Goal: Task Accomplishment & Management: Complete application form

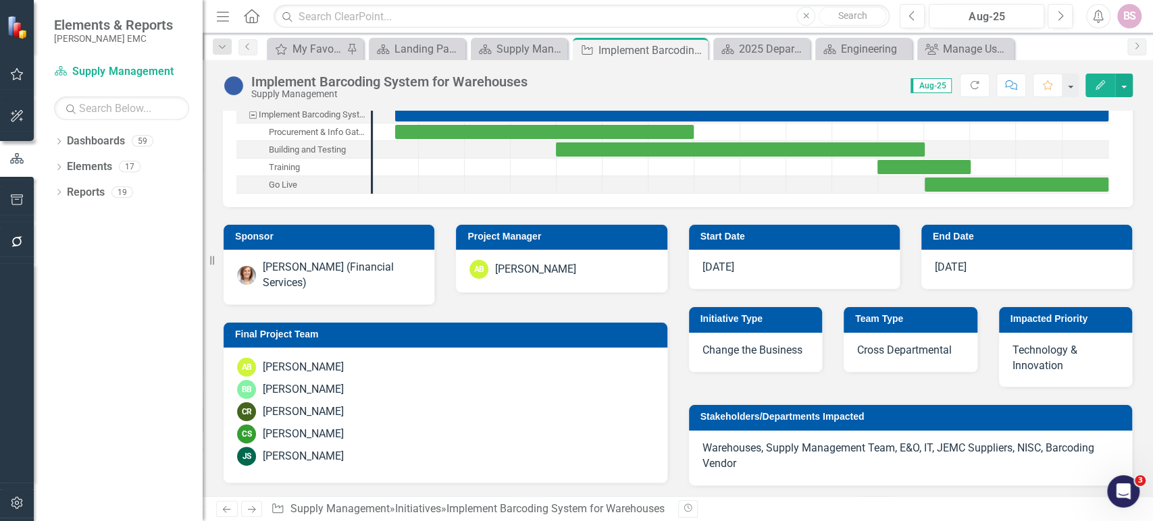
scroll to position [65, 0]
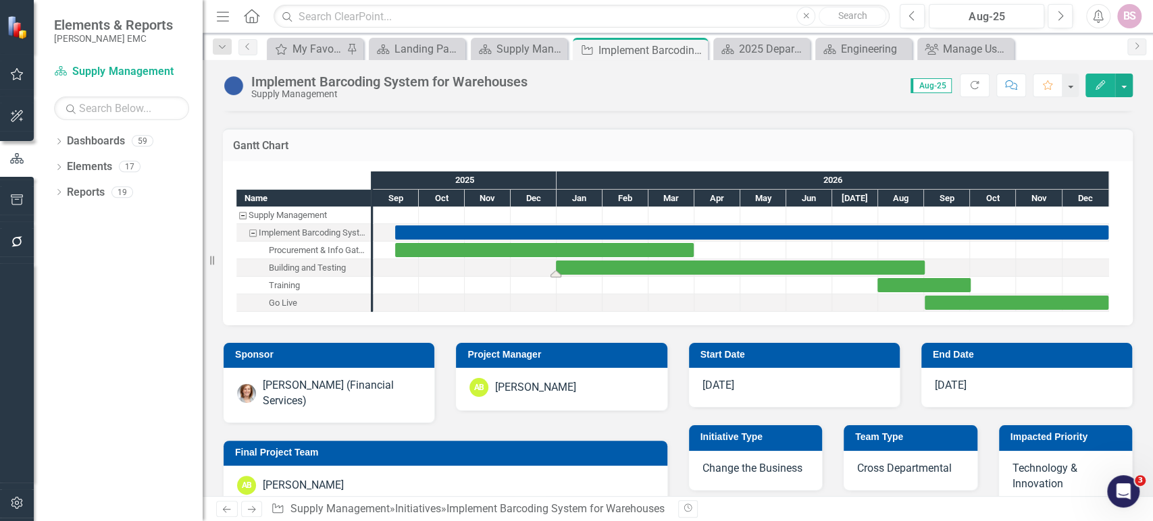
click at [914, 269] on div "Task: Start date: 2025-12-31 End date: 2026-09-01" at bounding box center [740, 268] width 369 height 14
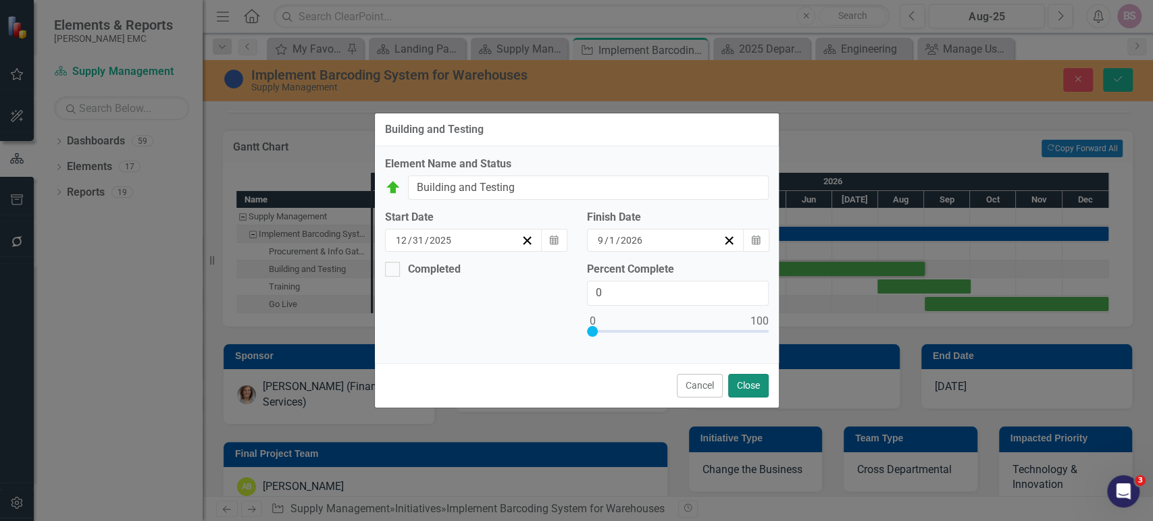
click at [742, 383] on button "Close" at bounding box center [748, 386] width 41 height 24
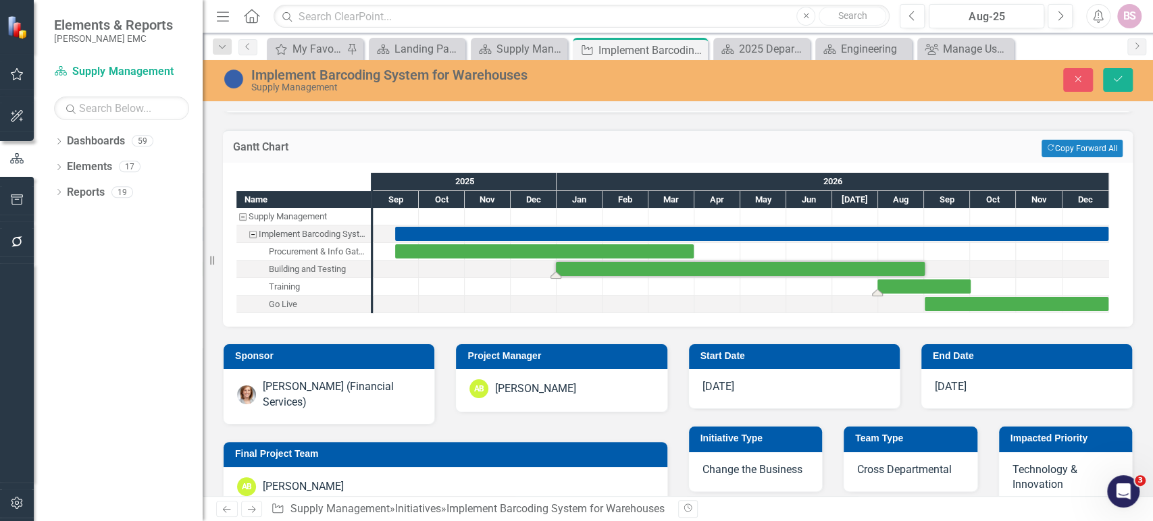
click at [945, 284] on div "Task: Start date: 2026-07-31 End date: 2026-10-01" at bounding box center [923, 287] width 93 height 14
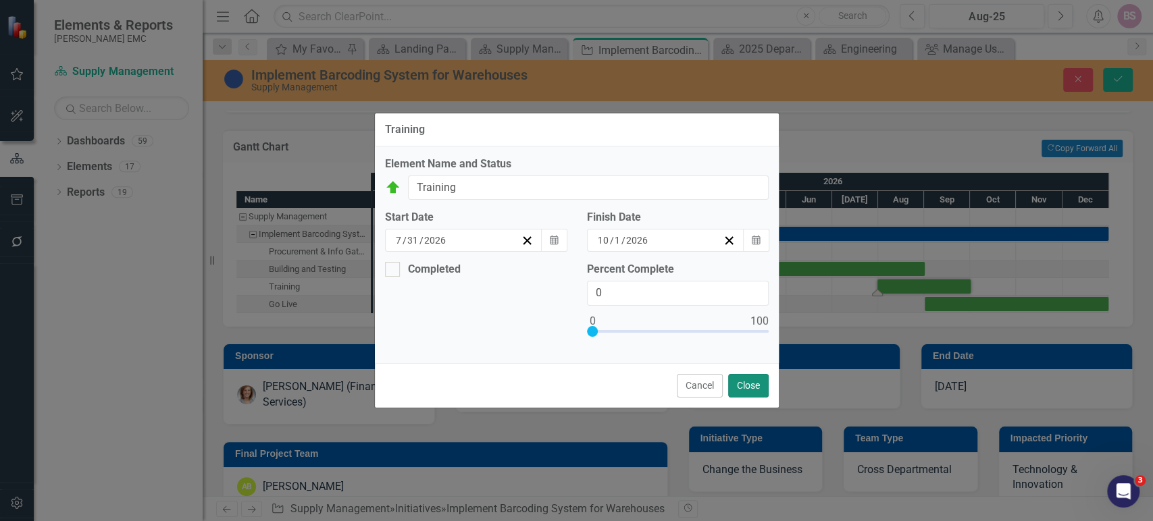
click at [746, 386] on button "Close" at bounding box center [748, 386] width 41 height 24
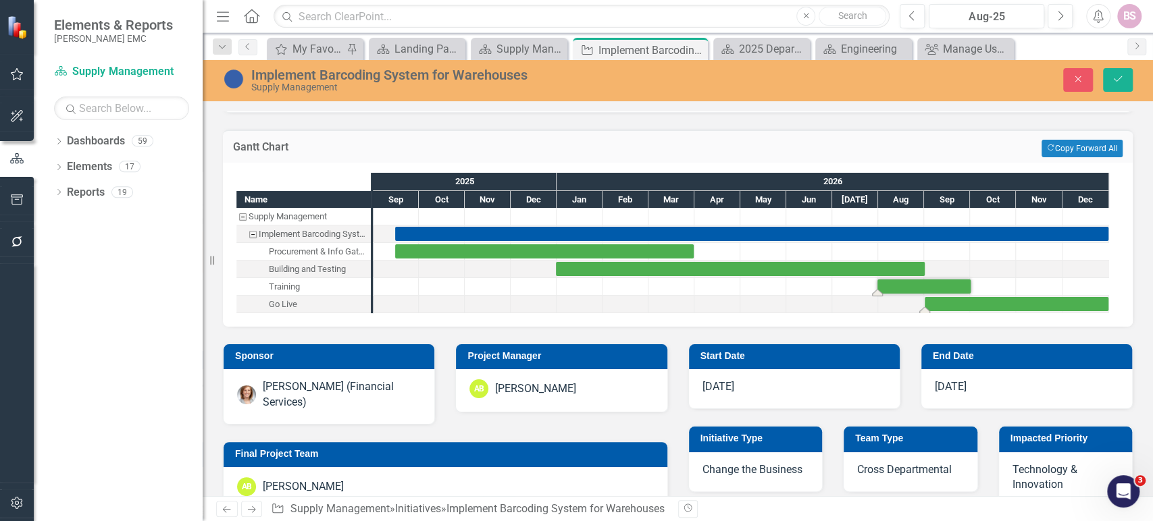
click at [1015, 306] on div "Task: Start date: 2026-09-01 End date: 2026-12-31" at bounding box center [1017, 304] width 184 height 14
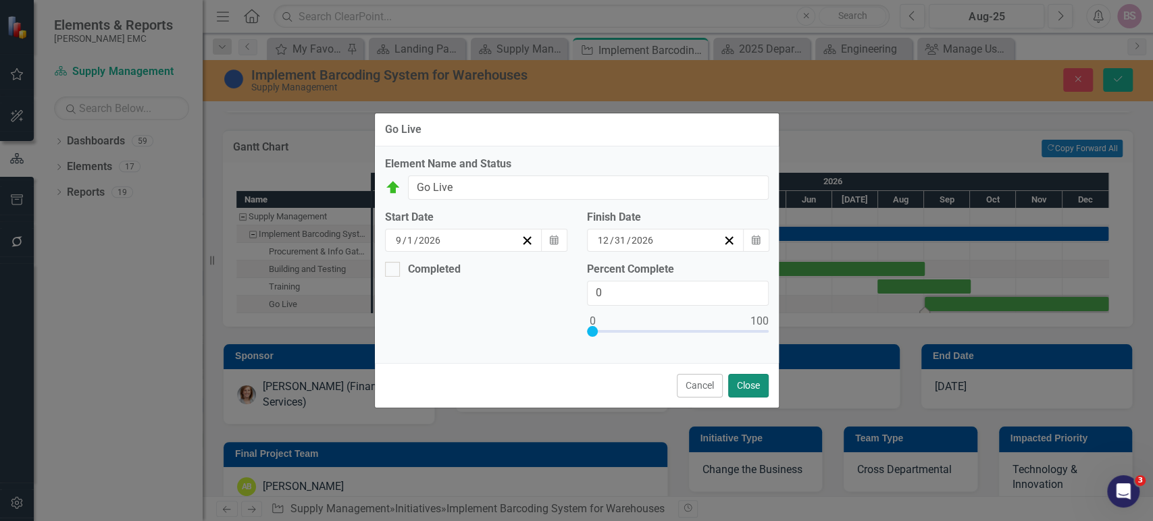
click at [746, 386] on button "Close" at bounding box center [748, 386] width 41 height 24
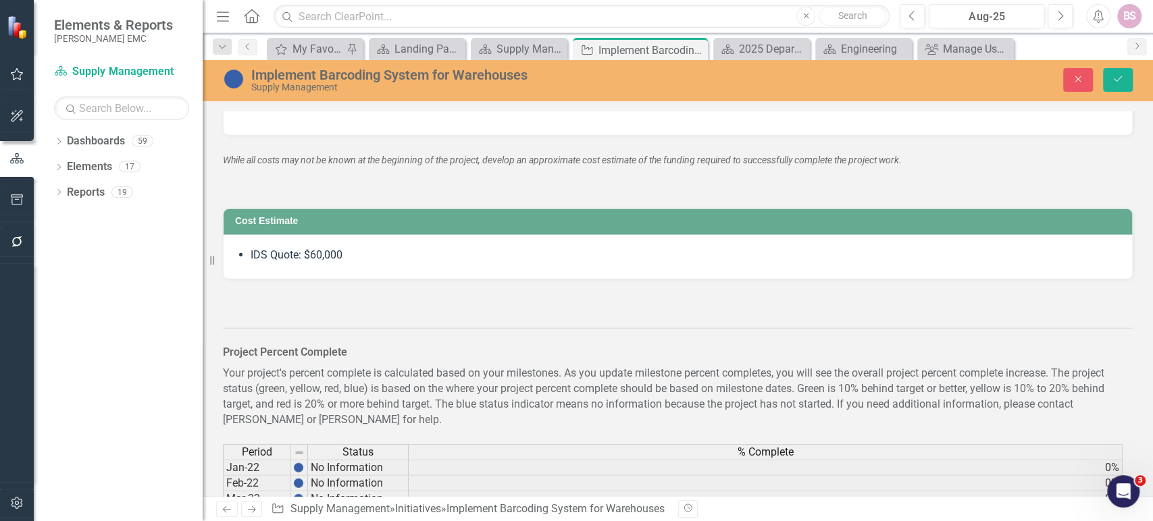
scroll to position [2262, 0]
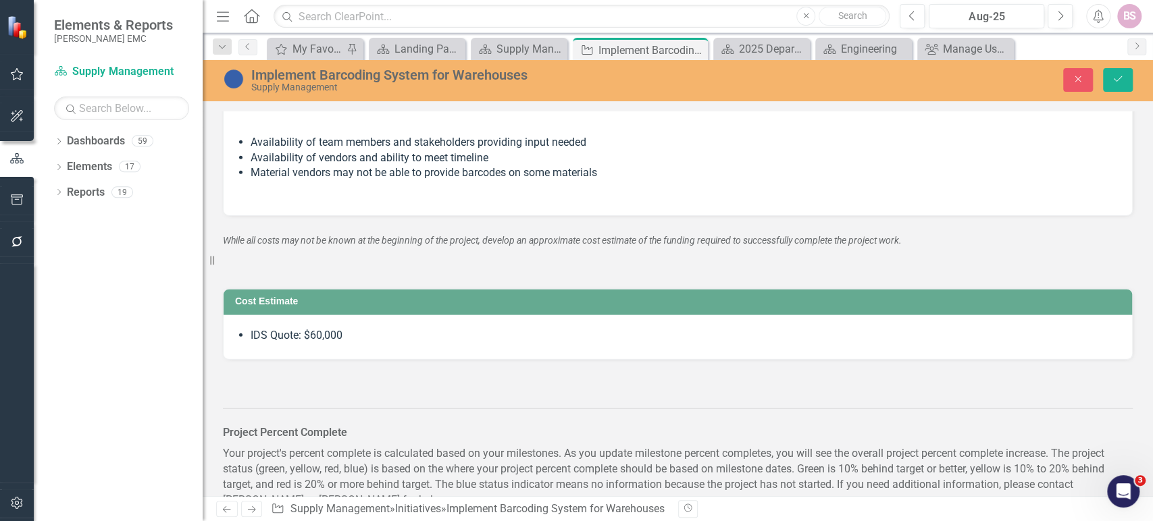
click at [756, 265] on div "While all costs may not be known at the beginning of the project, develop an ap…" at bounding box center [678, 252] width 910 height 39
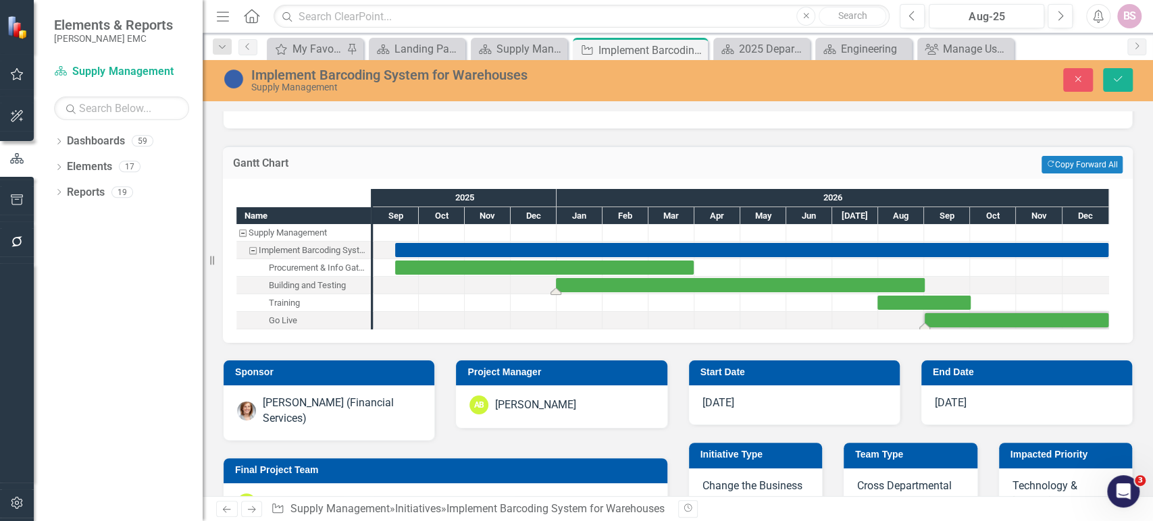
scroll to position [48, 0]
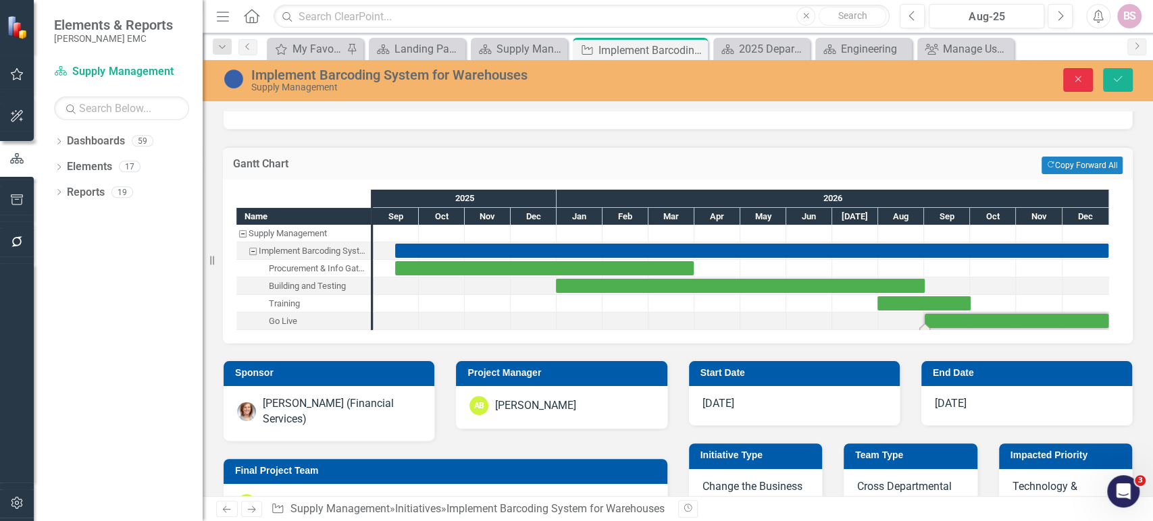
click at [1072, 83] on icon "Close" at bounding box center [1078, 78] width 12 height 9
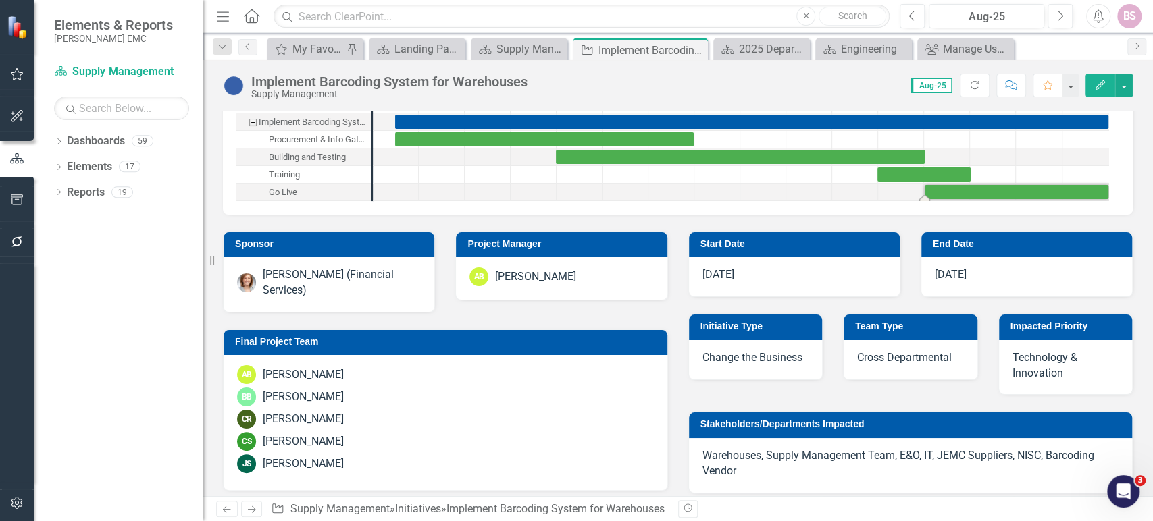
scroll to position [178, 0]
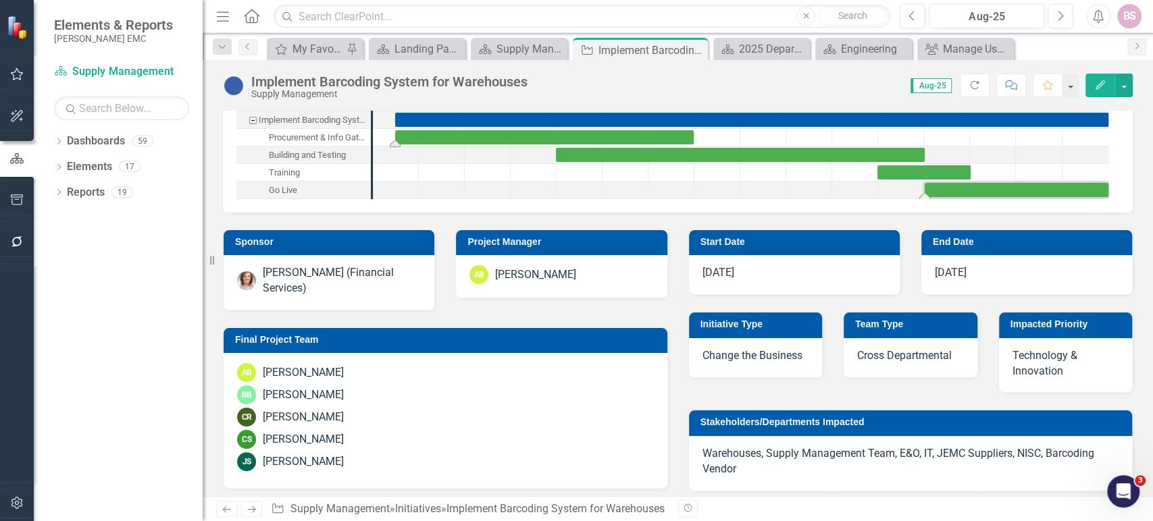
click at [565, 136] on div "Task: Start date: 2025-09-15 End date: 2026-03-31" at bounding box center [544, 137] width 298 height 14
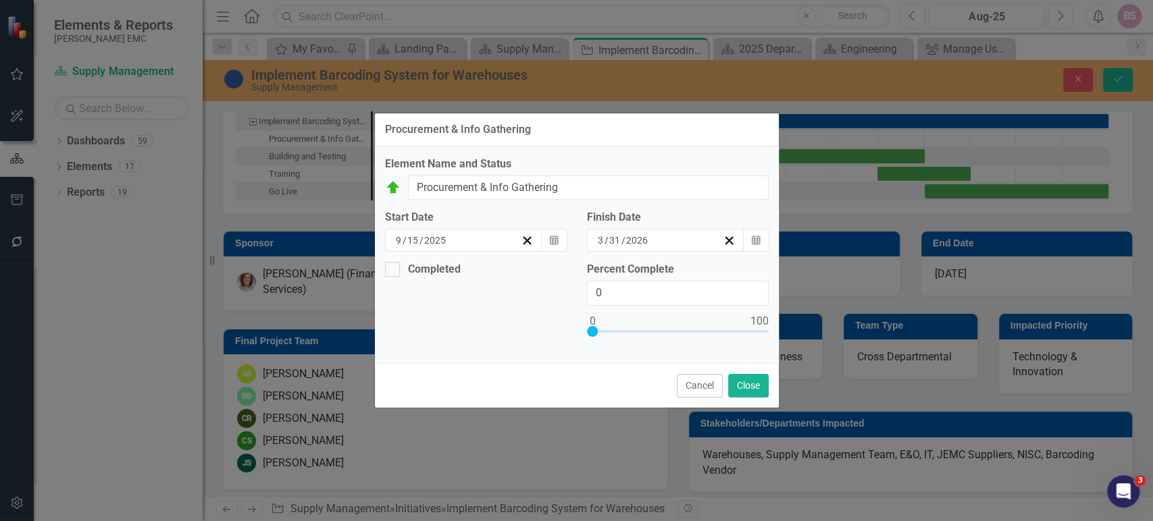
scroll to position [178, 0]
click at [561, 248] on button "Calendar" at bounding box center [554, 240] width 26 height 23
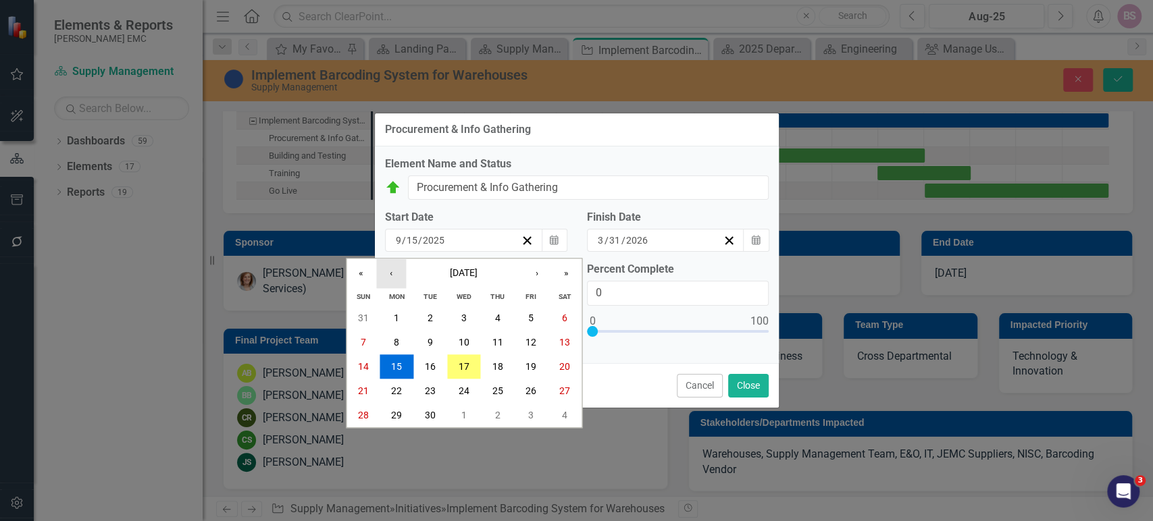
click at [391, 279] on button "‹" at bounding box center [391, 274] width 30 height 30
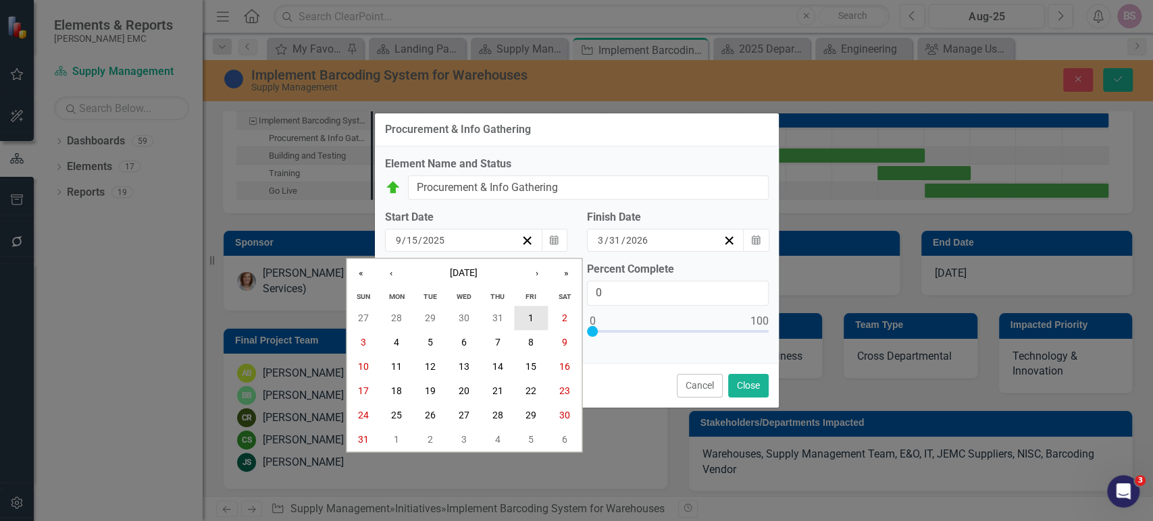
click at [531, 319] on abbr "1" at bounding box center [530, 318] width 5 height 11
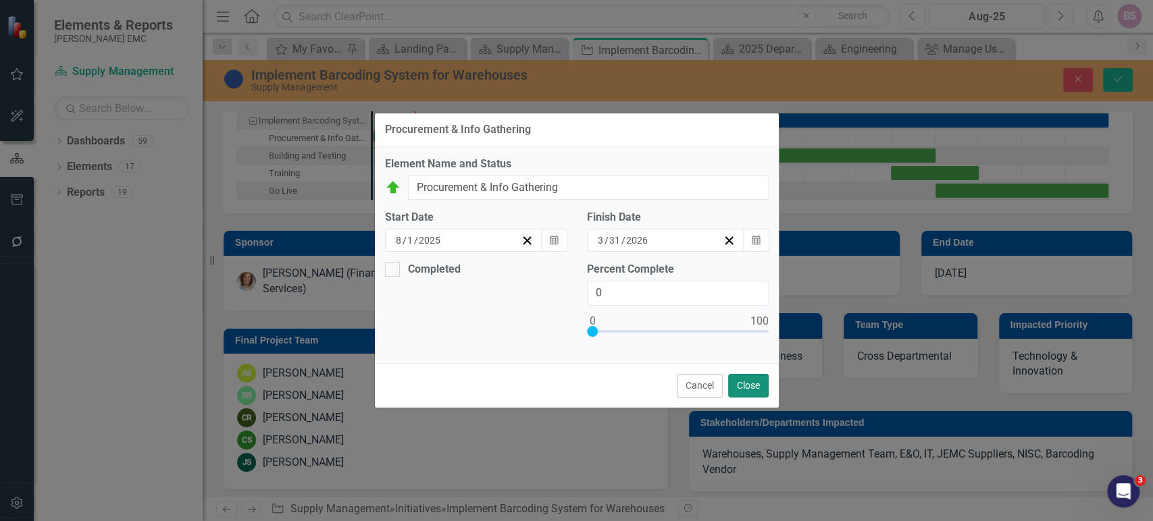
click at [745, 388] on button "Close" at bounding box center [748, 386] width 41 height 24
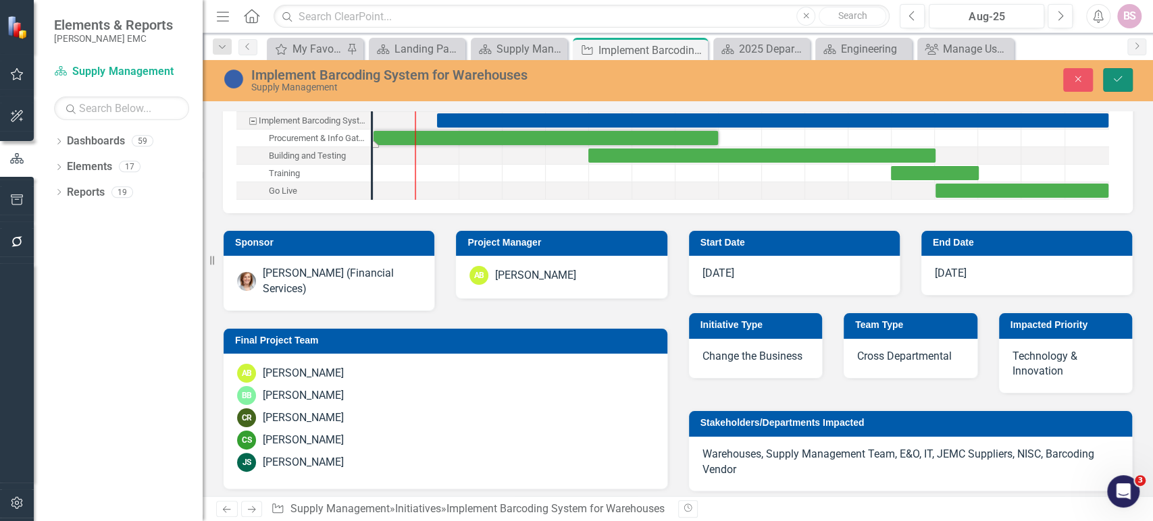
click at [1121, 86] on button "Save" at bounding box center [1118, 80] width 30 height 24
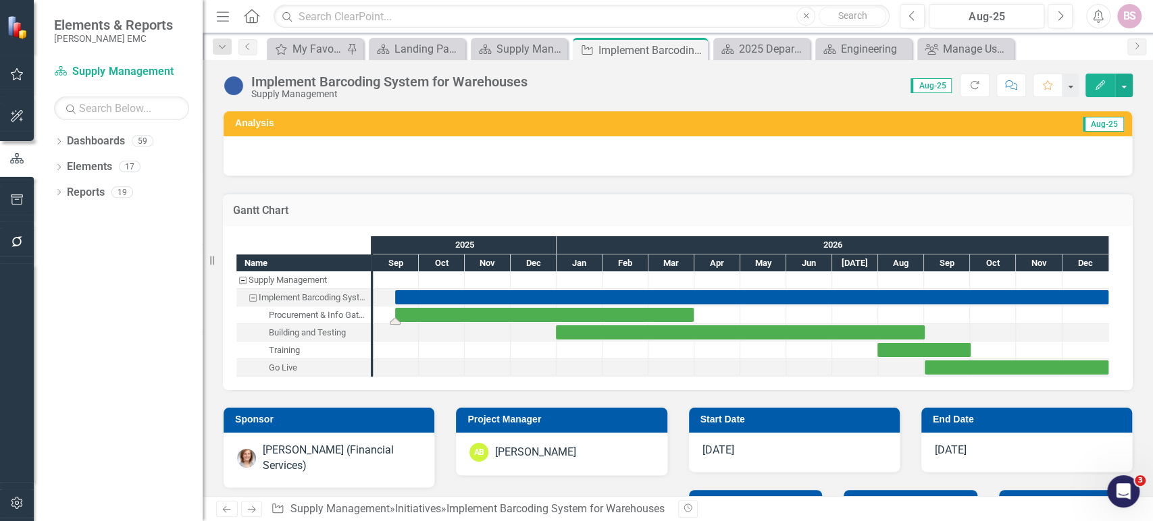
click at [600, 314] on div "Task: Start date: 2025-09-15 End date: 2026-03-31" at bounding box center [544, 315] width 298 height 14
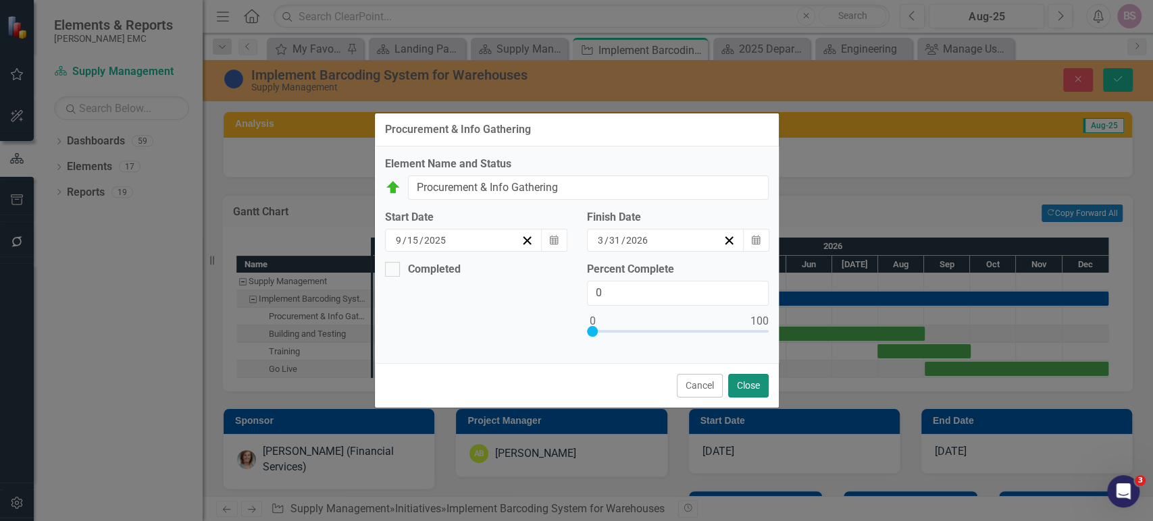
click at [750, 386] on button "Close" at bounding box center [748, 386] width 41 height 24
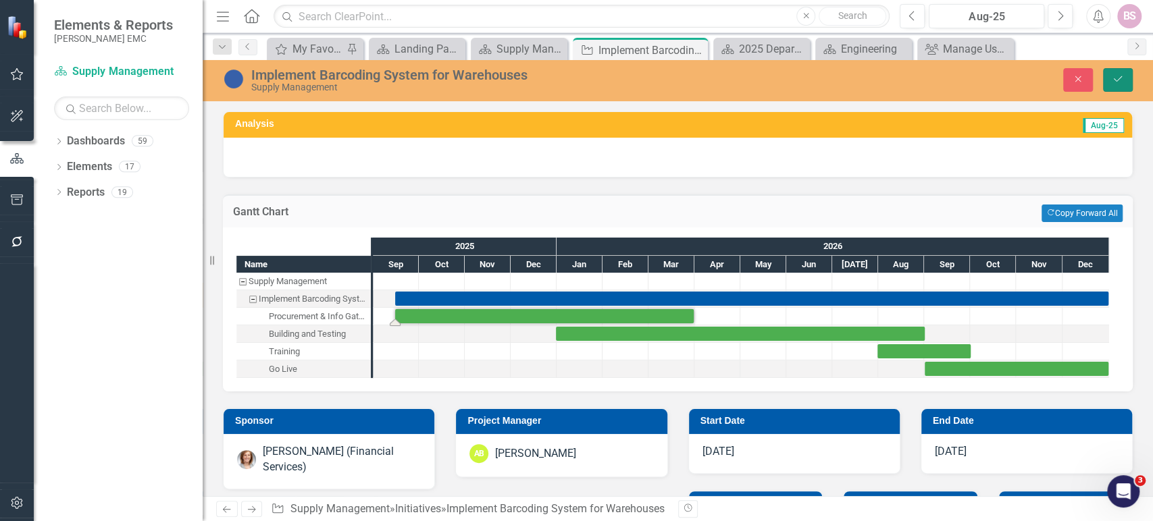
click at [1112, 80] on icon "Save" at bounding box center [1118, 78] width 12 height 9
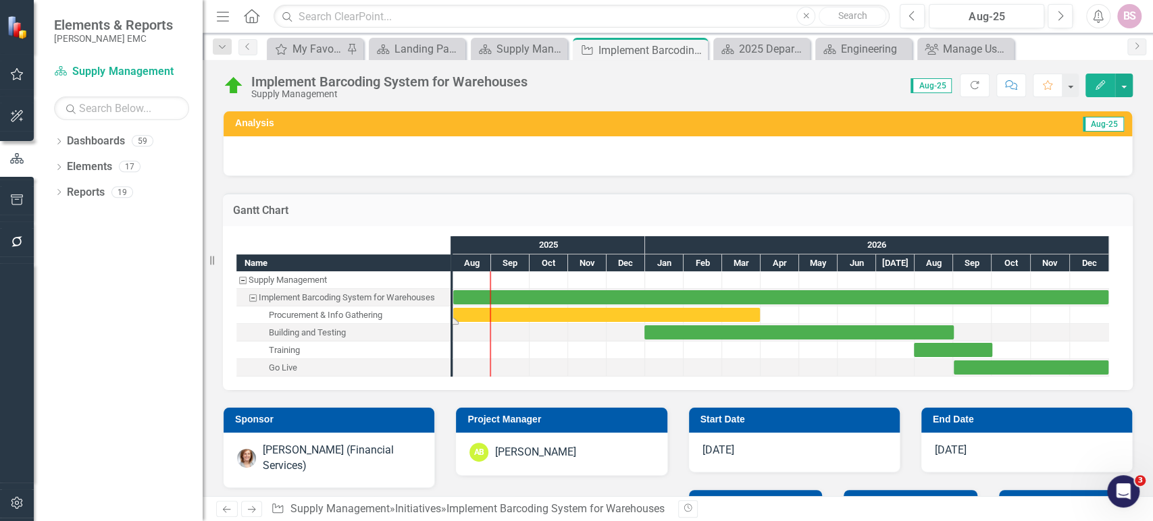
click at [673, 315] on div "Task: Start date: 2025-08-01 End date: 2026-03-31" at bounding box center [606, 315] width 307 height 14
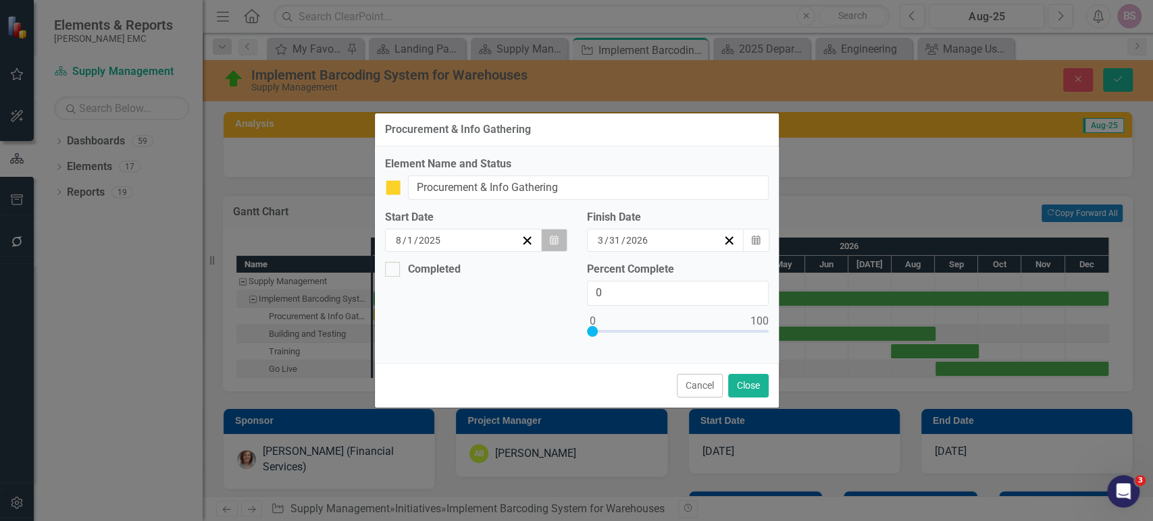
click at [549, 248] on button "Calendar" at bounding box center [554, 240] width 26 height 23
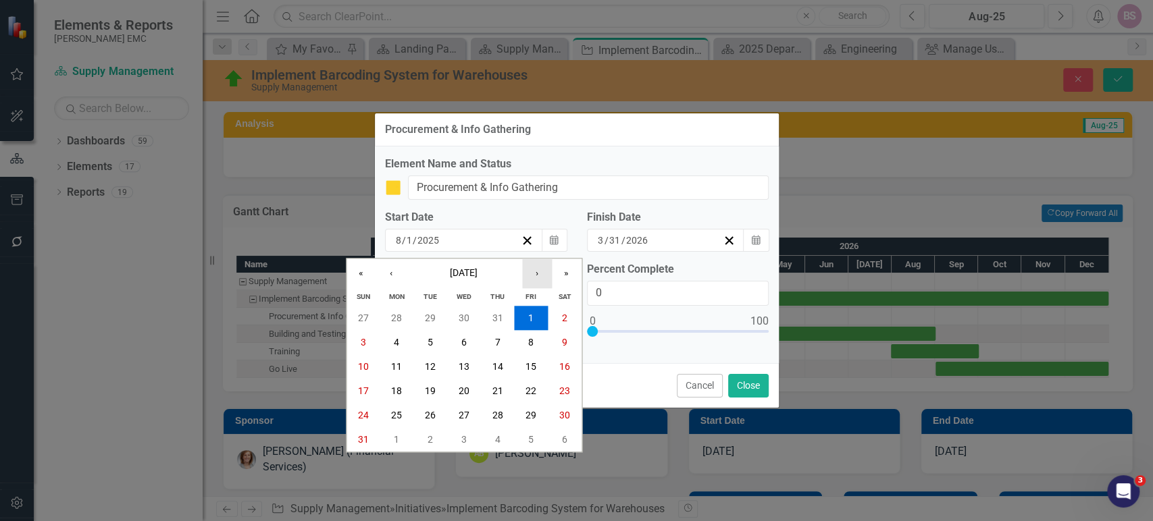
click at [532, 264] on button "›" at bounding box center [537, 274] width 30 height 30
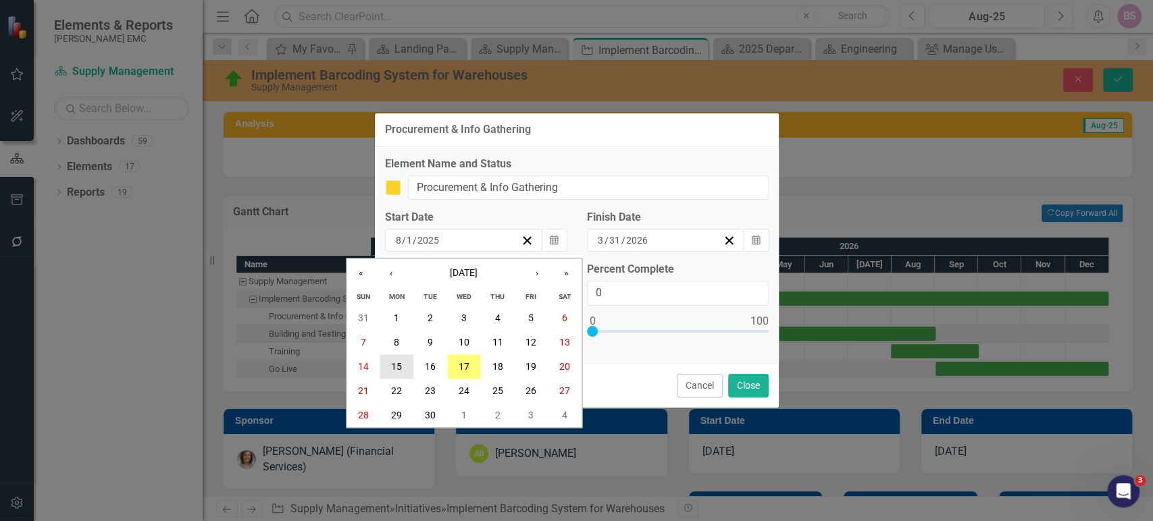
click at [401, 366] on abbr "15" at bounding box center [396, 367] width 11 height 11
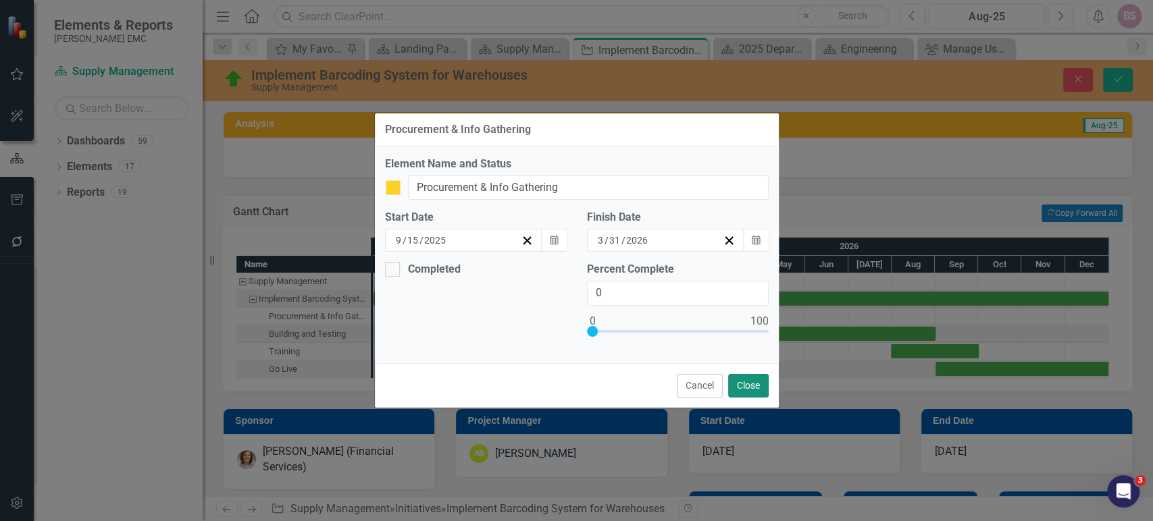
click at [752, 390] on button "Close" at bounding box center [748, 386] width 41 height 24
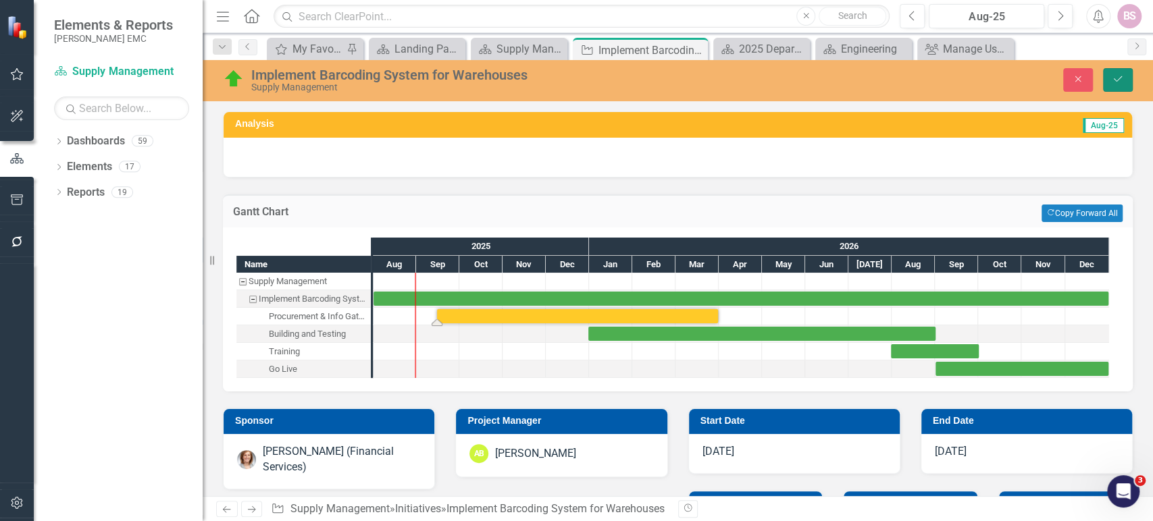
click at [1120, 78] on icon "Save" at bounding box center [1118, 78] width 12 height 9
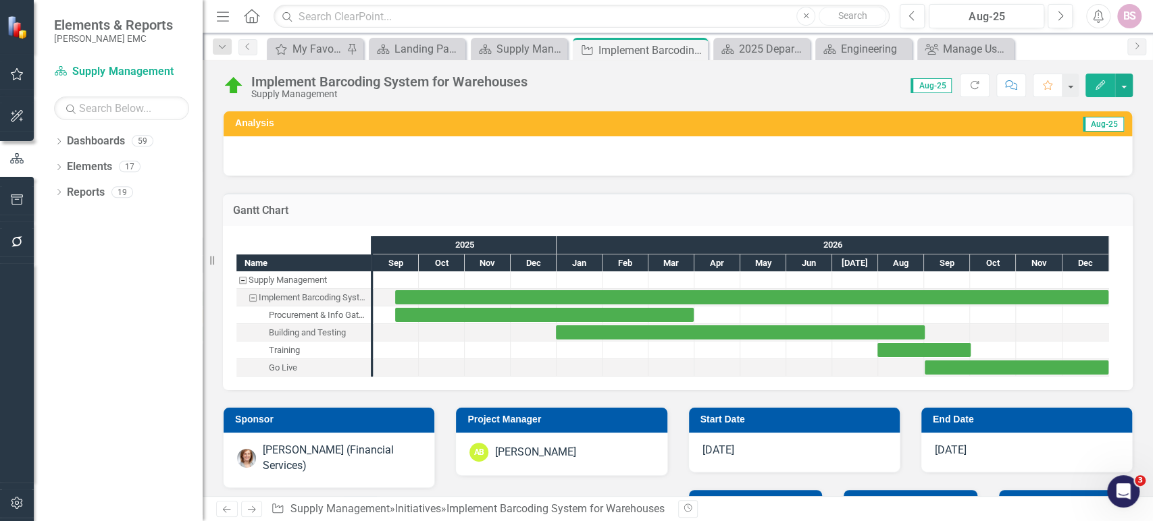
click at [720, 180] on div "[PERSON_NAME] Chart Name Supply Management Implement Barcoding System for Wareh…" at bounding box center [678, 283] width 930 height 214
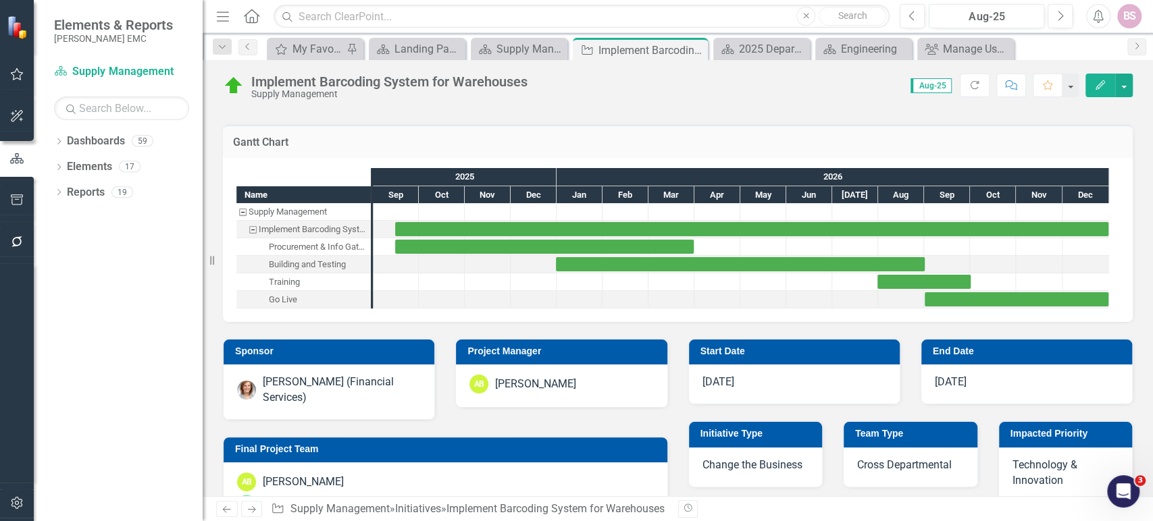
scroll to position [69, 0]
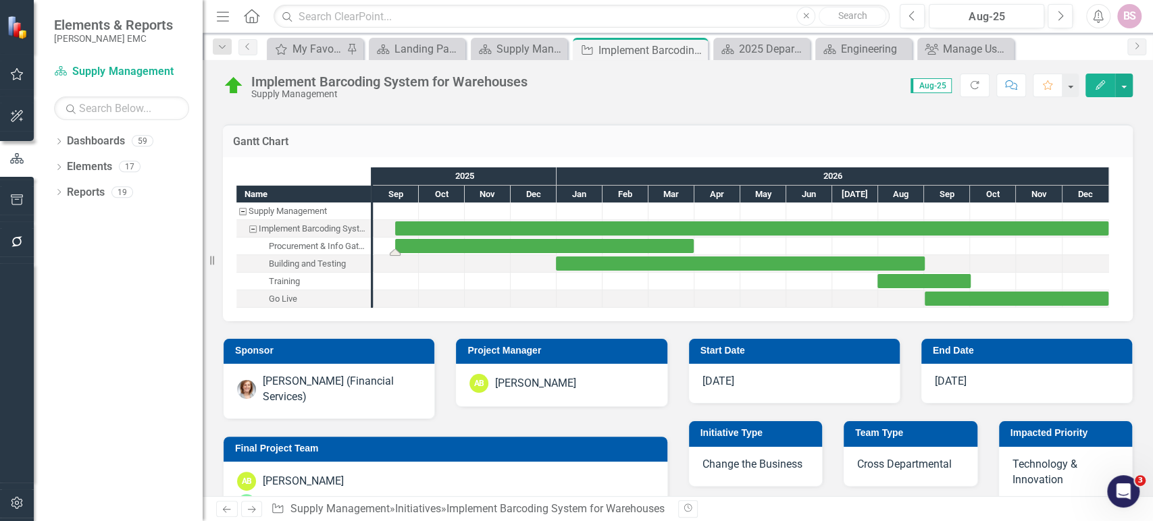
click at [654, 251] on div "Task: Start date: 2025-09-15 End date: 2026-03-31" at bounding box center [544, 246] width 298 height 14
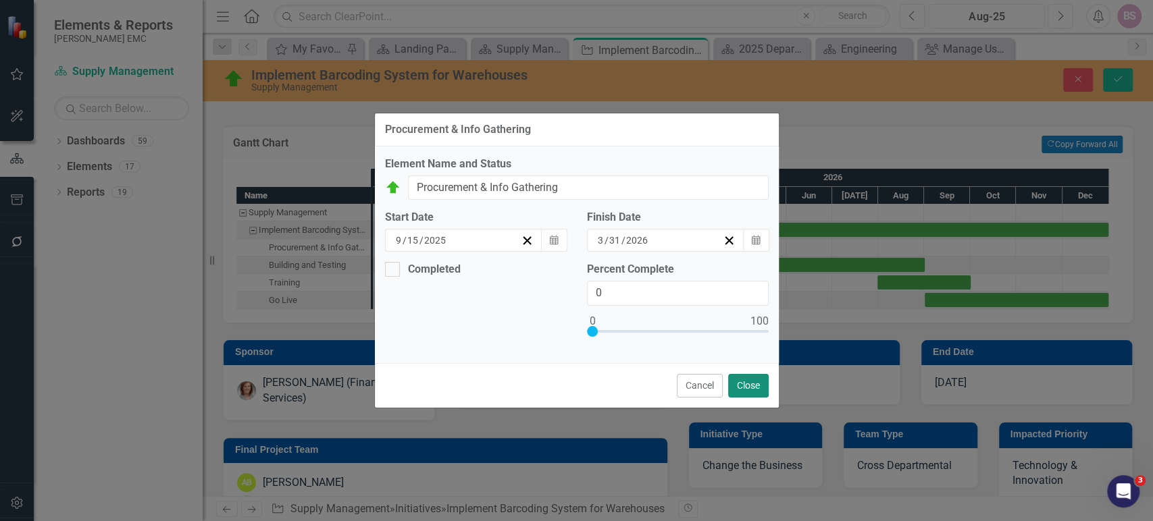
click at [744, 379] on button "Close" at bounding box center [748, 386] width 41 height 24
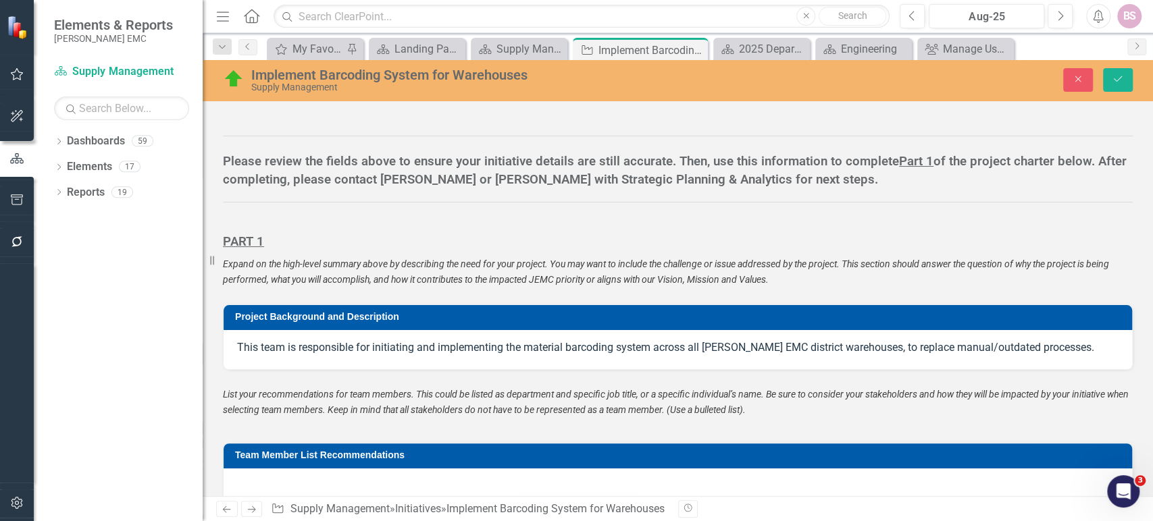
scroll to position [933, 0]
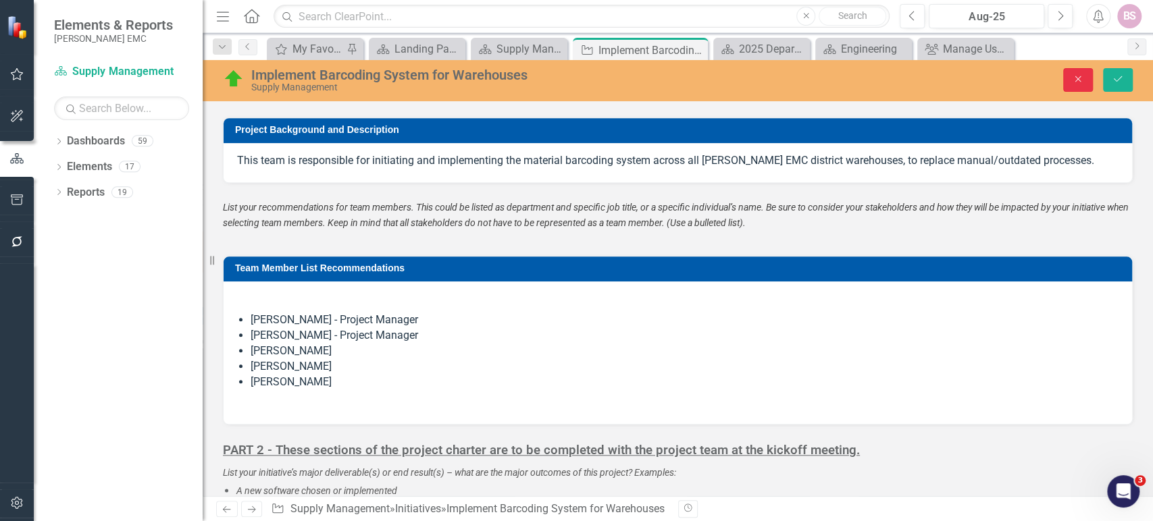
click at [1091, 84] on button "Close" at bounding box center [1078, 80] width 30 height 24
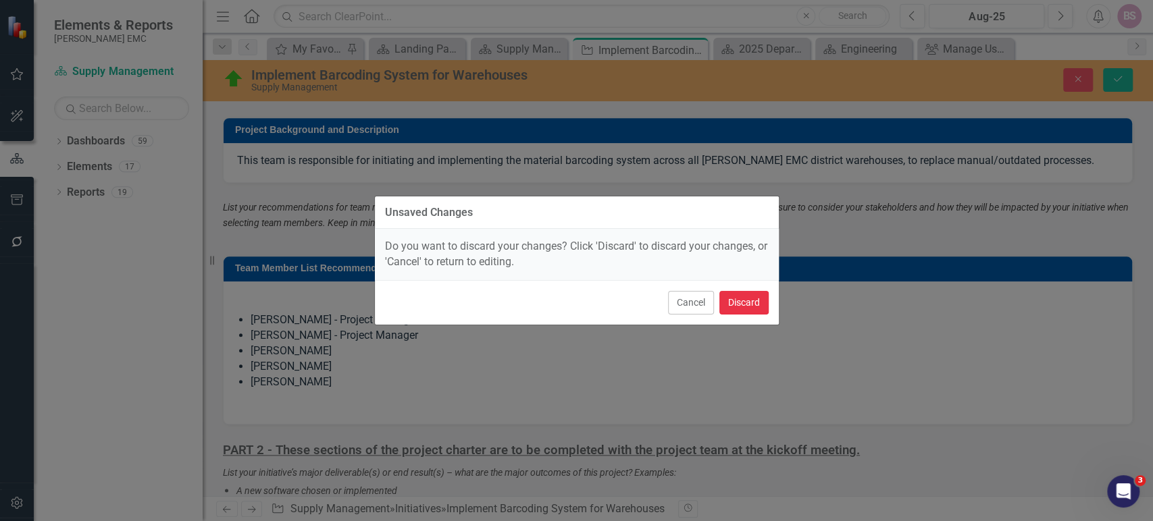
click at [740, 298] on button "Discard" at bounding box center [743, 303] width 49 height 24
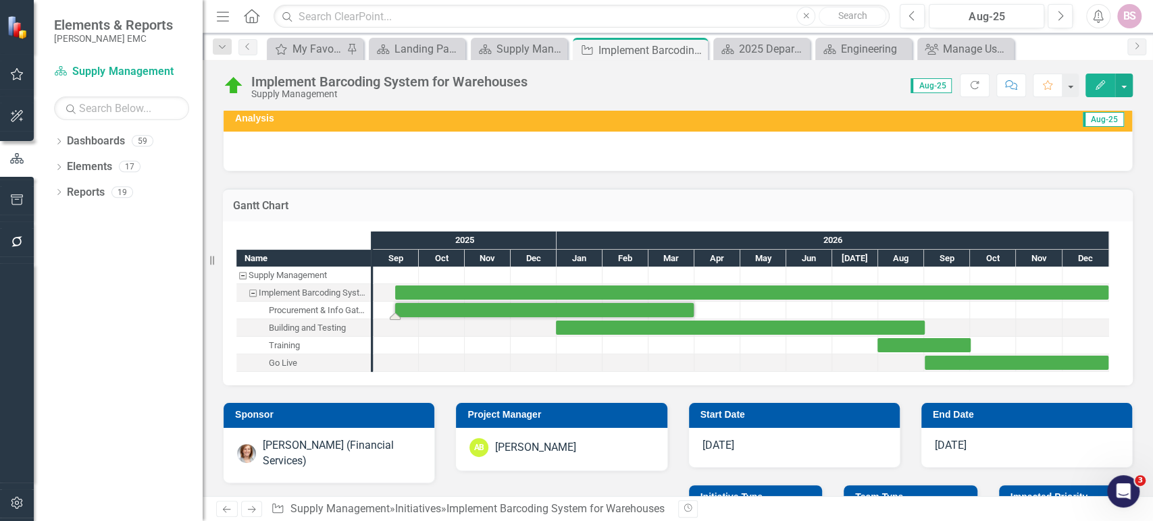
scroll to position [0, 0]
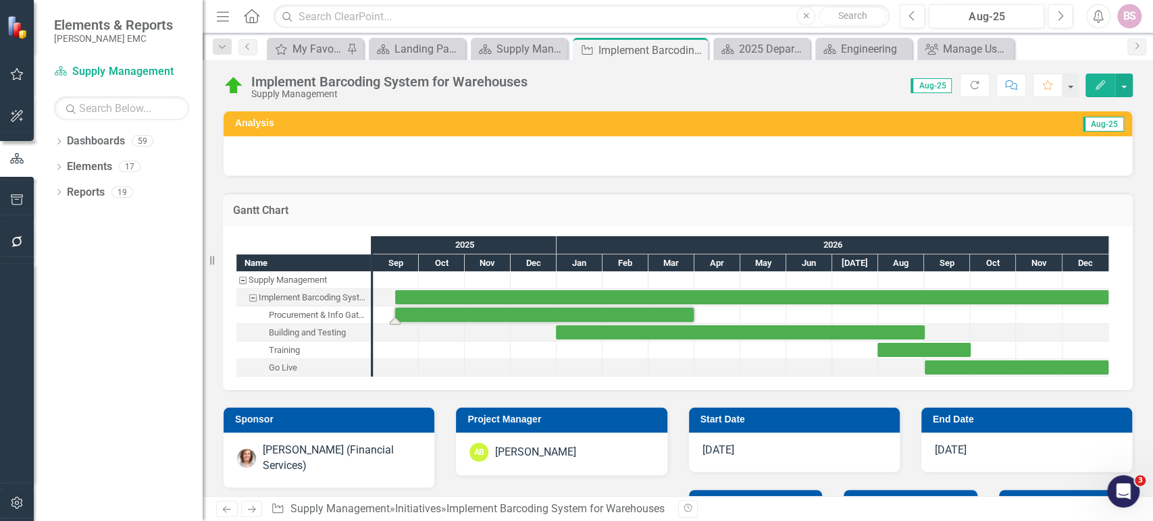
click at [616, 315] on div "Task: Start date: 2025-09-15 End date: 2026-03-31" at bounding box center [544, 315] width 298 height 14
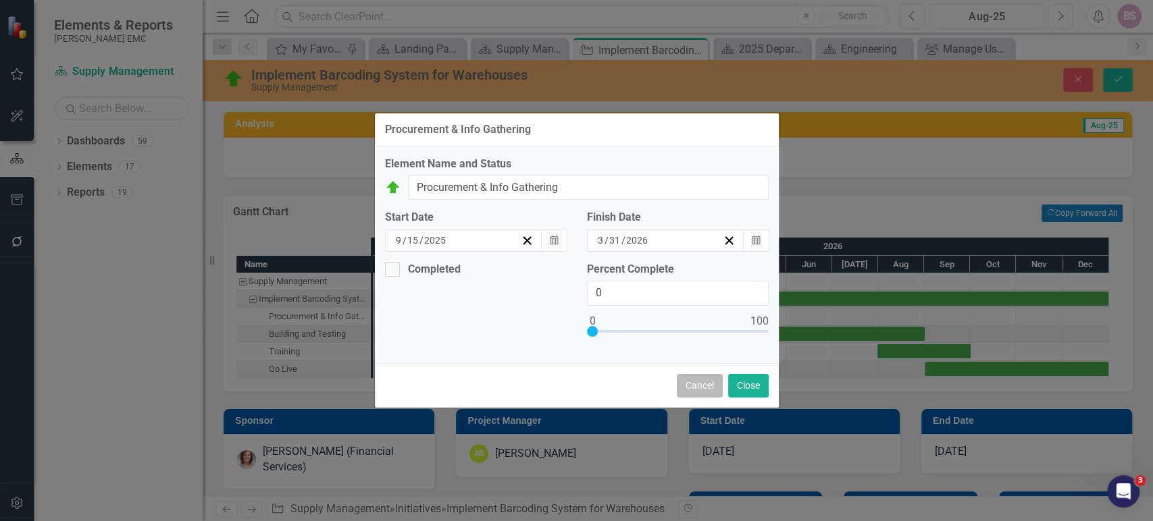
click at [700, 388] on button "Cancel" at bounding box center [700, 386] width 46 height 24
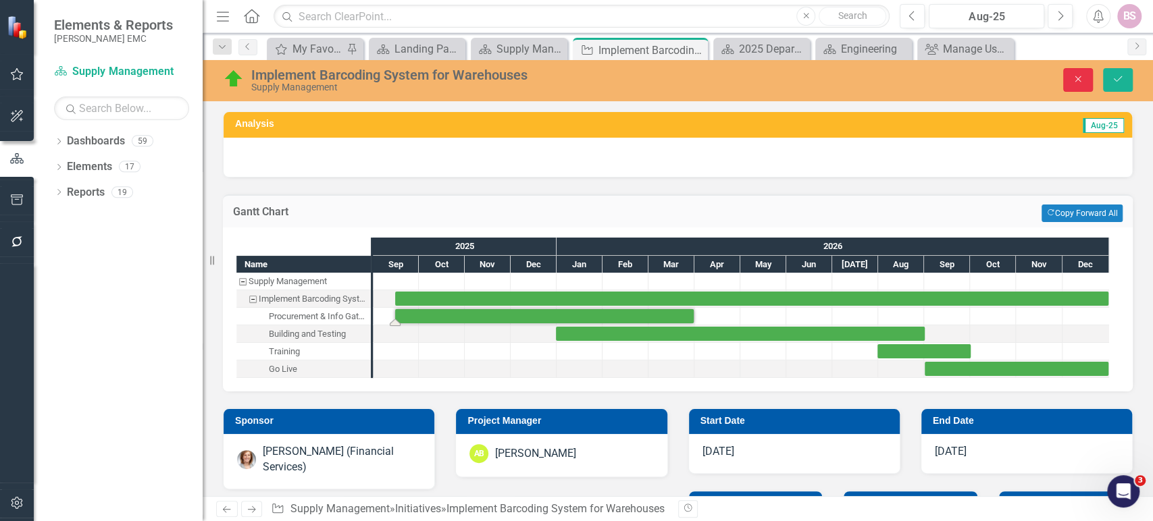
click at [1081, 85] on button "Close" at bounding box center [1078, 80] width 30 height 24
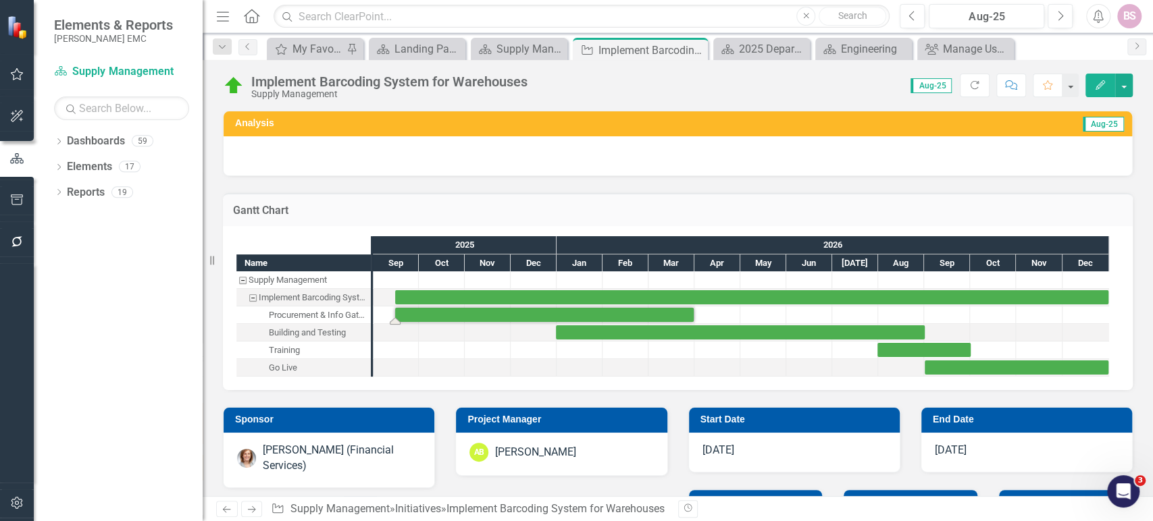
click at [777, 78] on div "Score: N/A Aug-25 Completed Refresh Comment Favorite Edit" at bounding box center [833, 85] width 598 height 23
